Goal: Check status

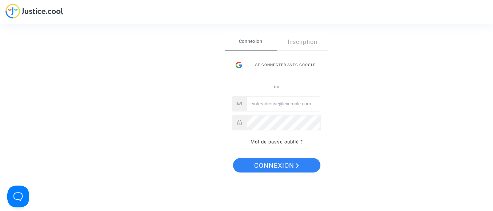
click at [259, 104] on input "Email" at bounding box center [284, 104] width 74 height 15
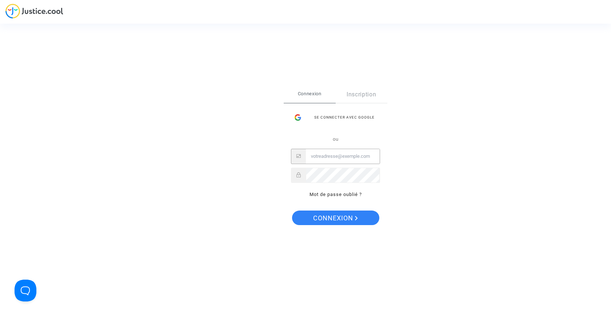
click at [327, 160] on input "Email" at bounding box center [343, 156] width 74 height 15
type input "bollenotclemence@orange.fr"
click at [340, 211] on span "Connexion" at bounding box center [335, 218] width 45 height 15
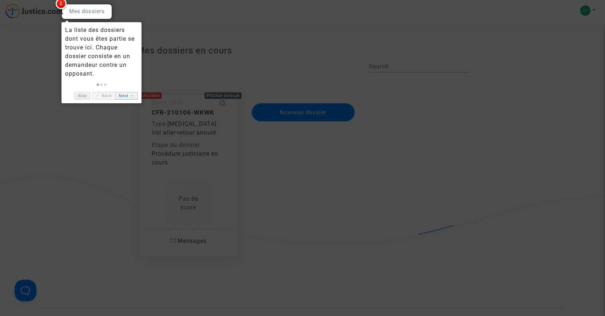
click at [127, 97] on link "Next →" at bounding box center [126, 96] width 23 height 8
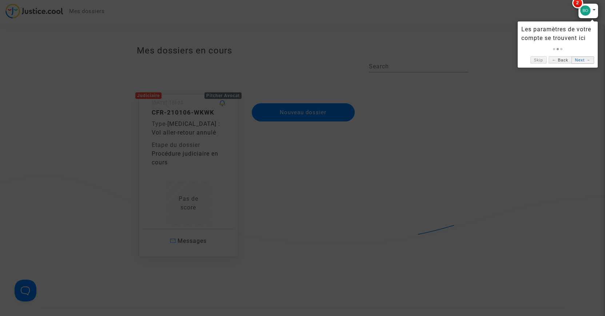
click at [580, 61] on link "Next →" at bounding box center [582, 60] width 23 height 8
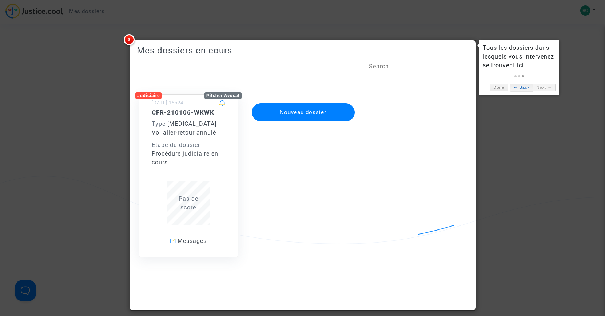
click at [524, 87] on link "← Back" at bounding box center [521, 88] width 23 height 8
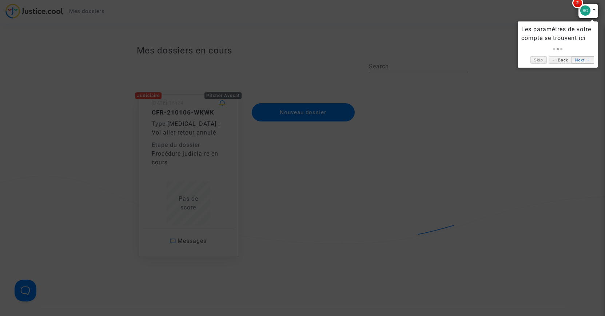
click at [585, 61] on link "Next →" at bounding box center [582, 60] width 23 height 8
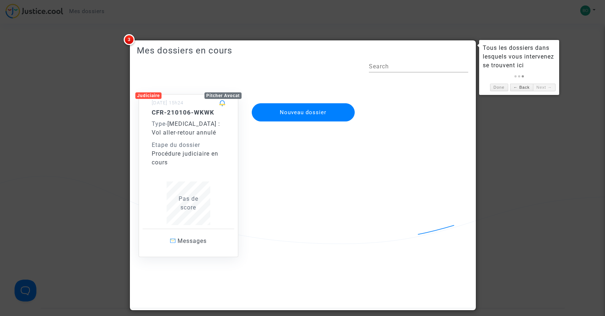
click at [545, 86] on link "Next →" at bounding box center [544, 88] width 23 height 8
click at [497, 88] on link "Done" at bounding box center [499, 88] width 18 height 8
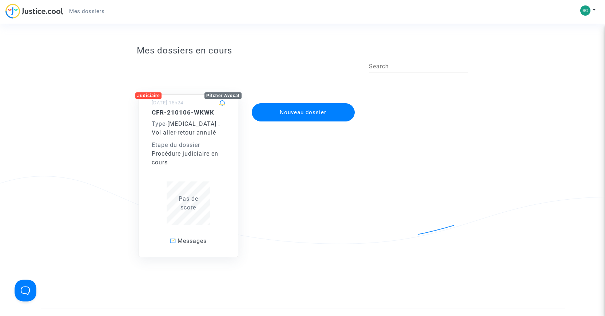
click at [183, 164] on div "Procédure judiciaire en cours" at bounding box center [188, 158] width 73 height 17
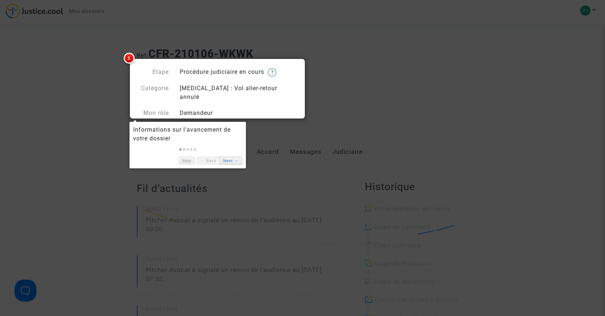
click at [230, 160] on link "Next →" at bounding box center [231, 161] width 23 height 8
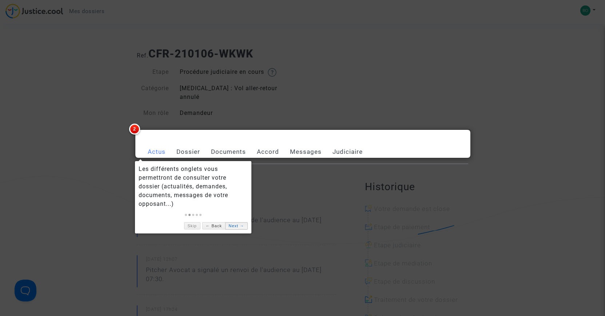
click at [241, 228] on link "Next →" at bounding box center [236, 226] width 23 height 8
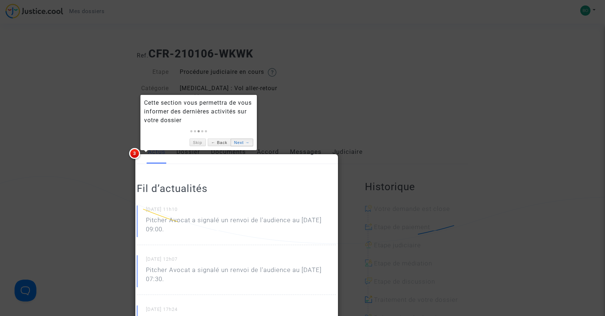
click at [238, 143] on link "Next →" at bounding box center [242, 143] width 23 height 8
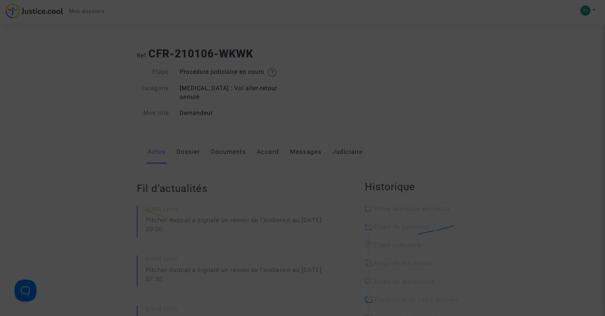
scroll to position [658, 0]
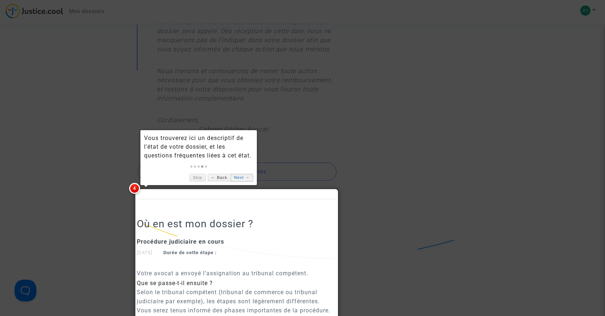
click at [239, 178] on link "Next →" at bounding box center [242, 178] width 23 height 8
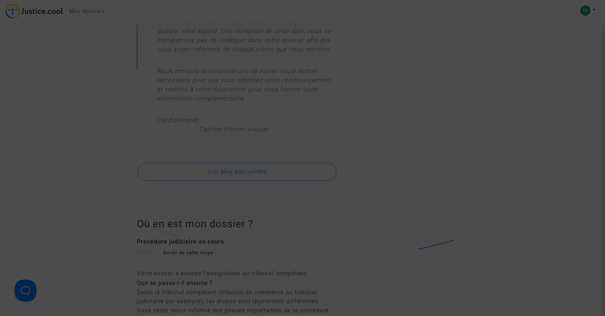
scroll to position [231, 0]
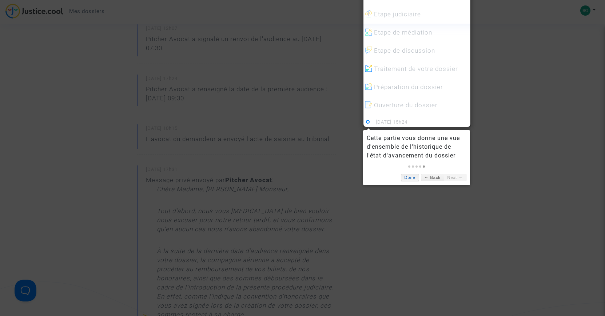
click at [412, 177] on link "Done" at bounding box center [410, 178] width 18 height 8
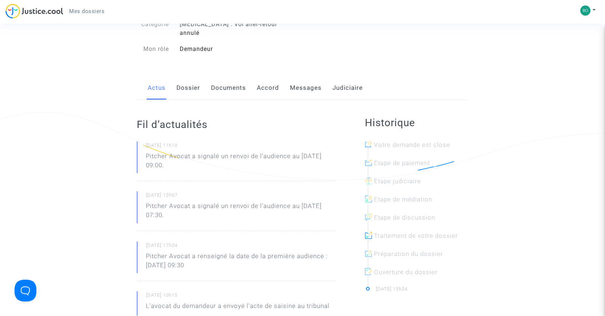
scroll to position [83, 0]
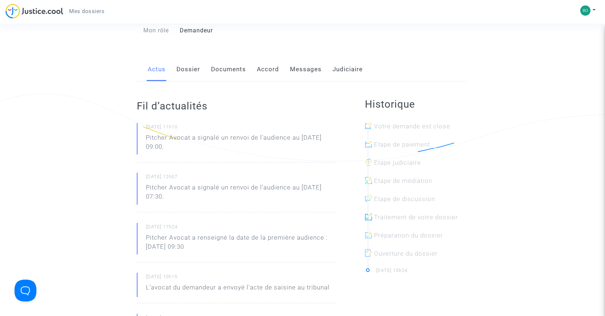
click at [194, 62] on link "Dossier" at bounding box center [188, 69] width 24 height 24
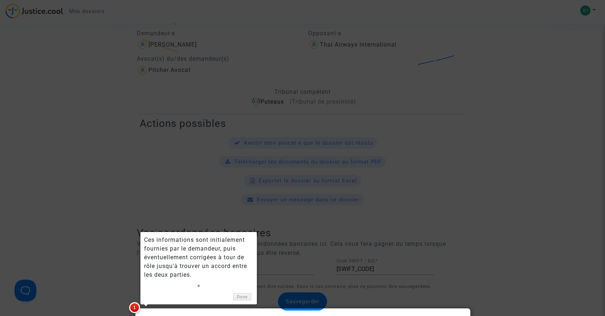
scroll to position [231, 0]
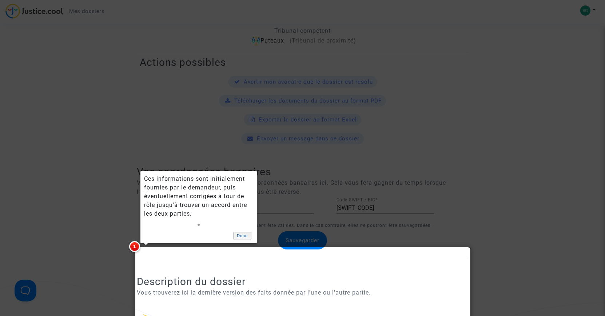
click at [245, 236] on link "Done" at bounding box center [242, 236] width 18 height 8
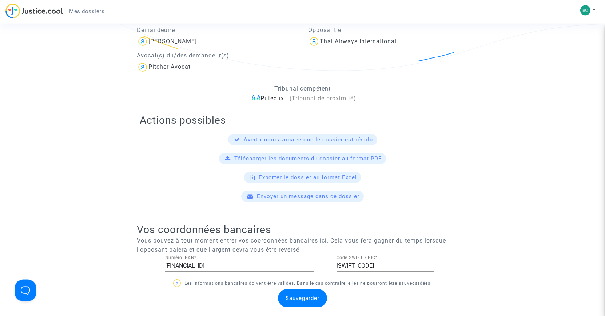
scroll to position [157, 0]
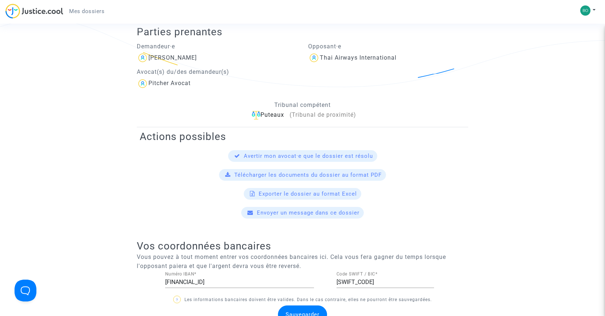
click at [247, 279] on input "[FINANCIAL_ID]" at bounding box center [239, 282] width 149 height 7
drag, startPoint x: 263, startPoint y: 274, endPoint x: 108, endPoint y: 272, distance: 154.6
click at [165, 279] on input "[FINANCIAL_ID]" at bounding box center [239, 282] width 149 height 7
type input "[FINANCIAL_ID]"
drag, startPoint x: 374, startPoint y: 273, endPoint x: 310, endPoint y: 272, distance: 64.0
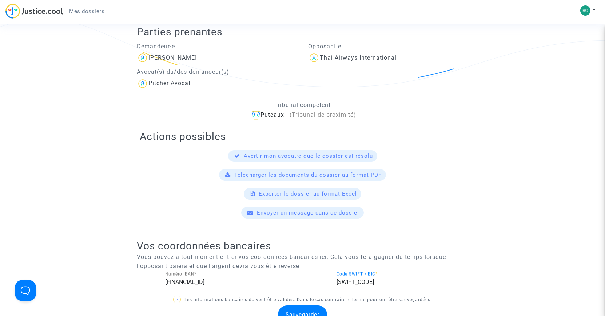
click at [336, 279] on input "[SWIFT_CODE]" at bounding box center [384, 282] width 97 height 7
type input "CCDFFRPPXXX"
click at [309, 311] on span "Sauvegarder" at bounding box center [303, 314] width 34 height 7
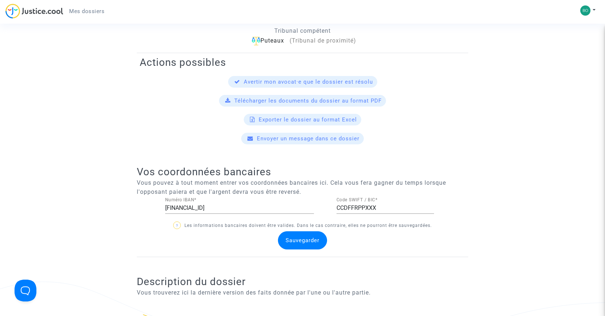
scroll to position [45, 0]
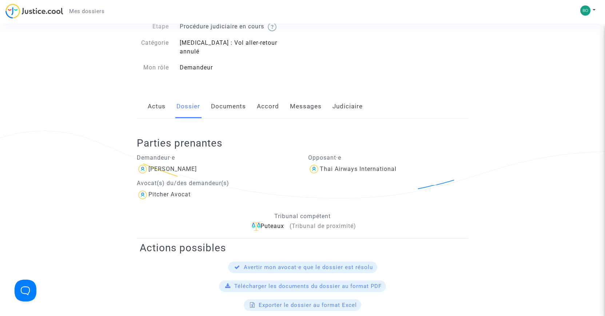
click at [227, 95] on link "Documents" at bounding box center [228, 107] width 35 height 24
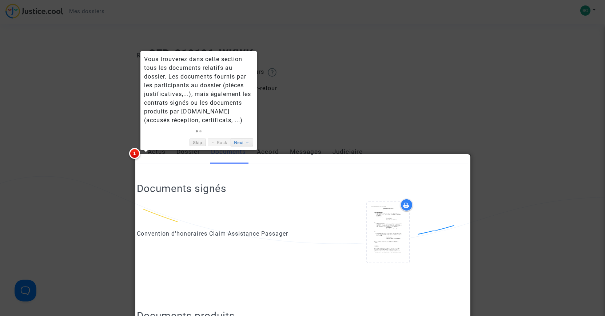
click at [236, 142] on link "Next →" at bounding box center [242, 143] width 23 height 8
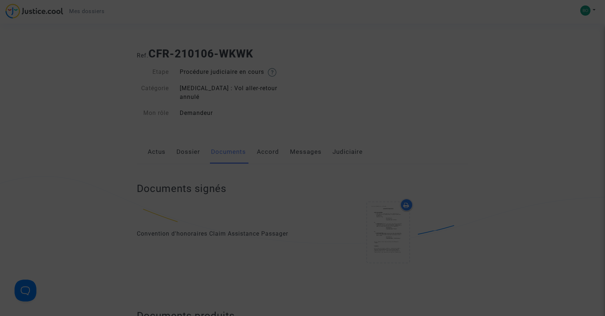
scroll to position [387, 0]
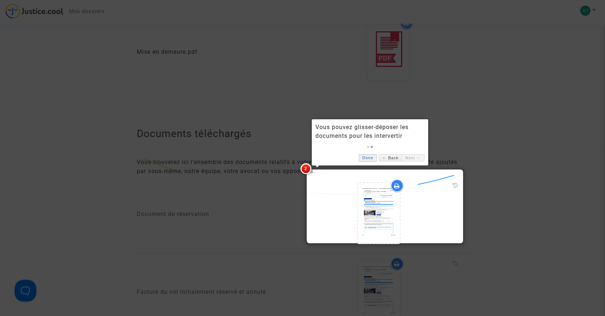
click at [371, 159] on link "Done" at bounding box center [368, 158] width 18 height 8
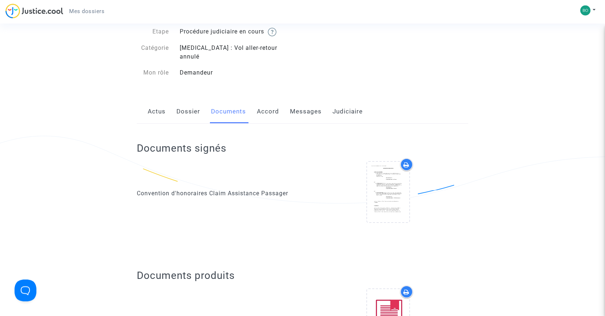
scroll to position [16, 0]
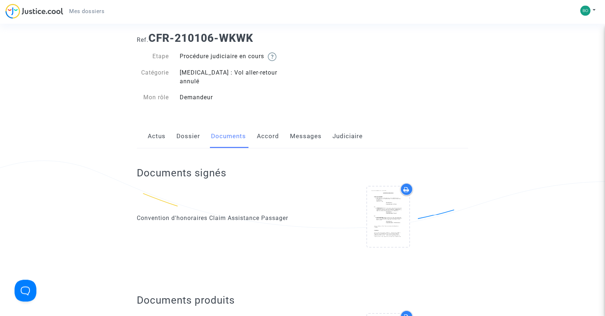
click at [268, 127] on link "Accord" at bounding box center [268, 136] width 22 height 24
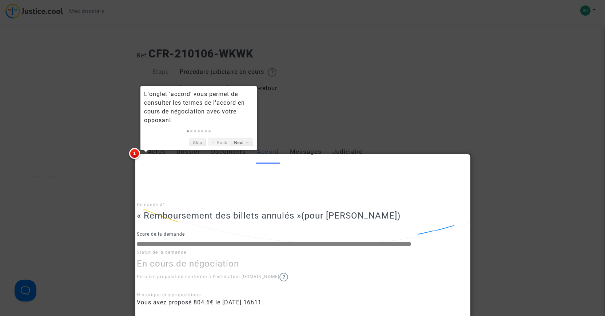
scroll to position [37, 0]
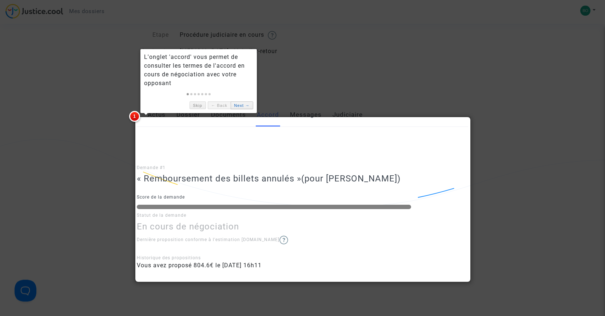
click at [237, 107] on link "Next →" at bounding box center [242, 105] width 23 height 8
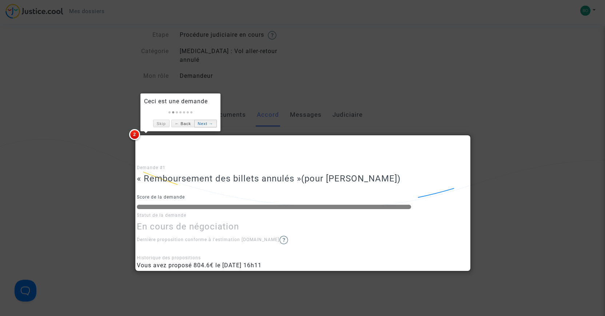
click at [210, 125] on link "Next →" at bounding box center [205, 124] width 23 height 8
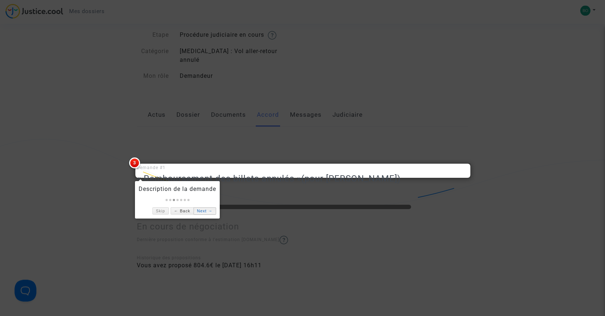
click at [203, 211] on link "Next →" at bounding box center [205, 211] width 23 height 8
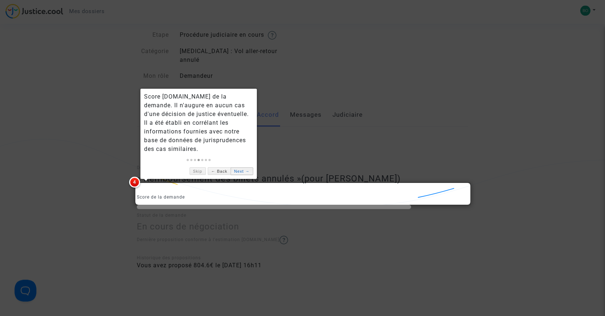
click at [239, 172] on link "Next →" at bounding box center [242, 171] width 23 height 8
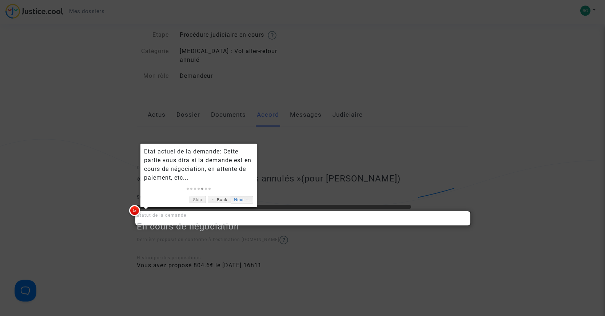
click at [242, 199] on link "Next →" at bounding box center [242, 200] width 23 height 8
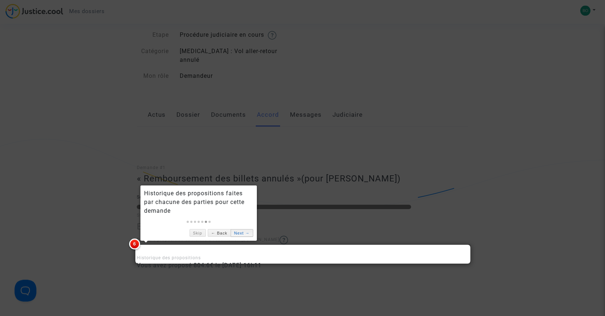
click at [245, 231] on link "Next →" at bounding box center [242, 233] width 23 height 8
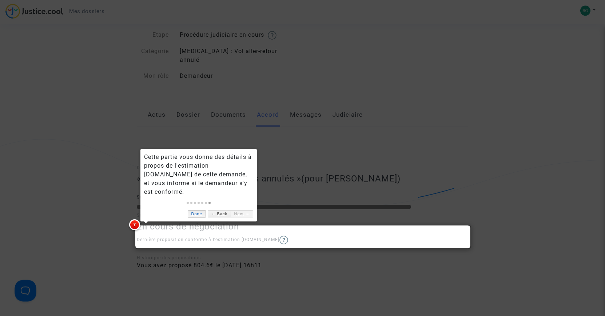
click at [201, 216] on link "Done" at bounding box center [197, 214] width 18 height 8
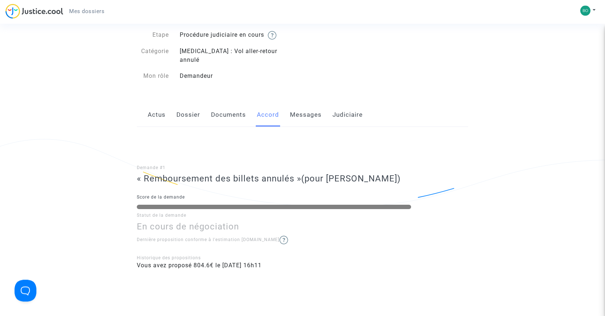
click at [308, 112] on link "Messages" at bounding box center [306, 115] width 32 height 24
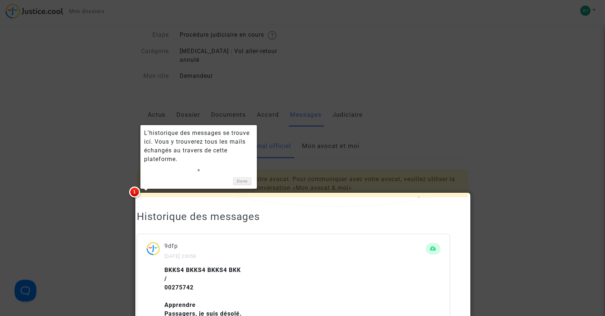
scroll to position [47, 0]
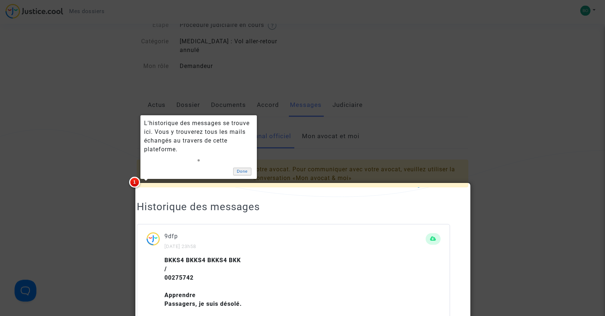
click at [242, 173] on link "Done" at bounding box center [242, 172] width 18 height 8
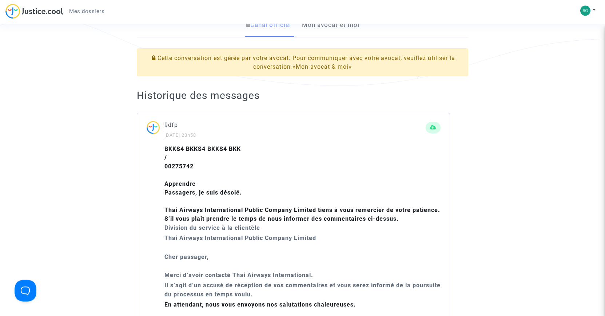
scroll to position [10, 0]
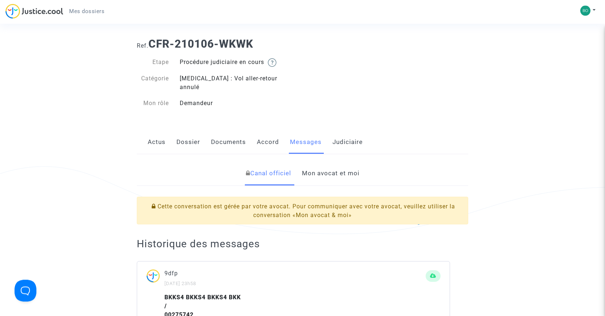
click at [349, 132] on link "Judiciaire" at bounding box center [347, 142] width 30 height 24
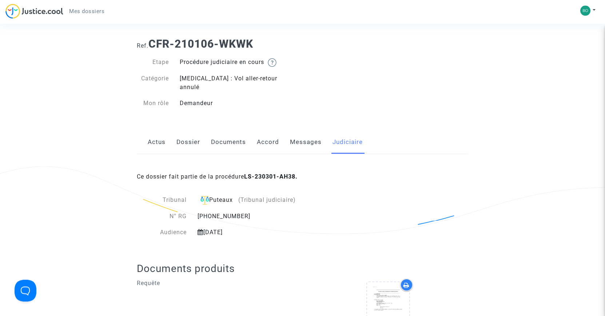
scroll to position [84, 0]
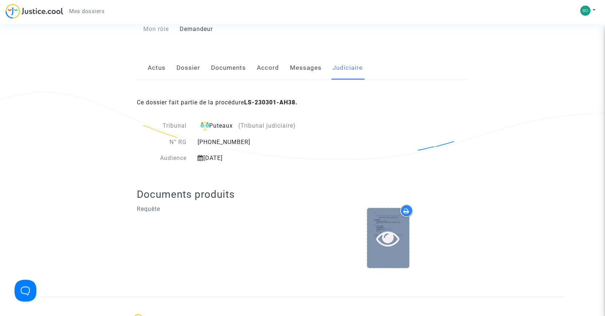
click at [386, 211] on div at bounding box center [388, 238] width 42 height 60
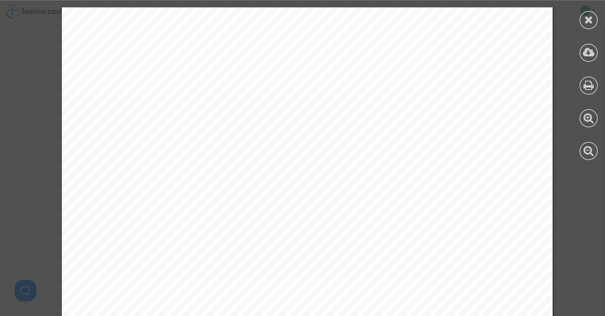
scroll to position [5225, 0]
click at [595, 23] on div at bounding box center [588, 20] width 18 height 18
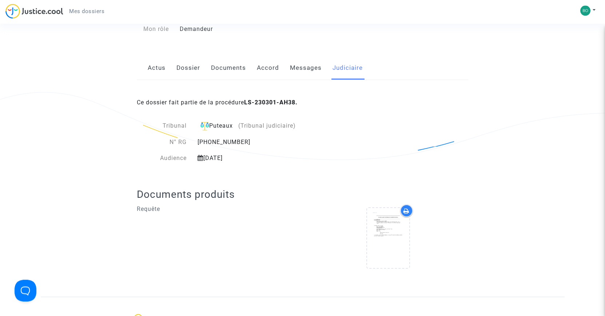
click at [158, 60] on link "Actus" at bounding box center [157, 68] width 18 height 24
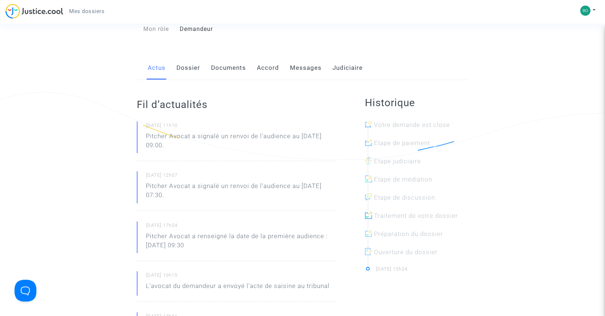
click at [425, 158] on div at bounding box center [419, 167] width 103 height 18
